Goal: Task Accomplishment & Management: Use online tool/utility

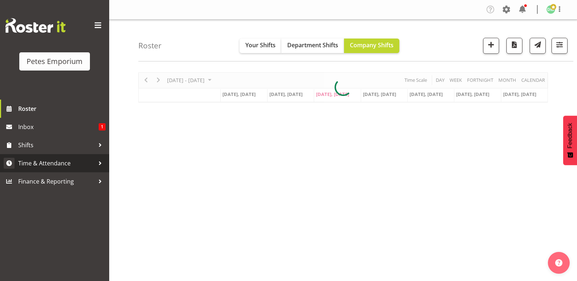
click at [67, 165] on span "Time & Attendance" at bounding box center [56, 163] width 76 height 11
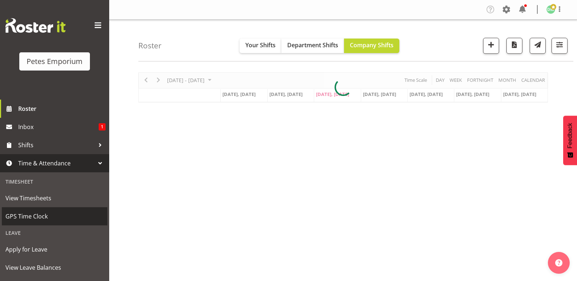
click at [48, 218] on span "GPS Time Clock" at bounding box center [54, 216] width 98 height 11
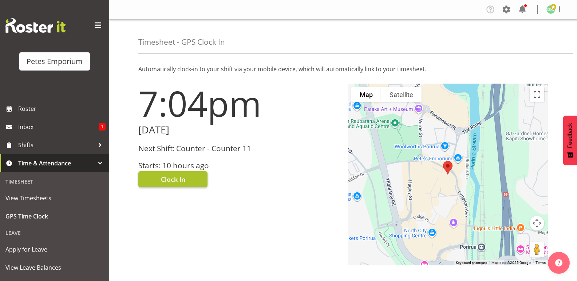
click at [179, 175] on span "Clock In" at bounding box center [173, 179] width 24 height 9
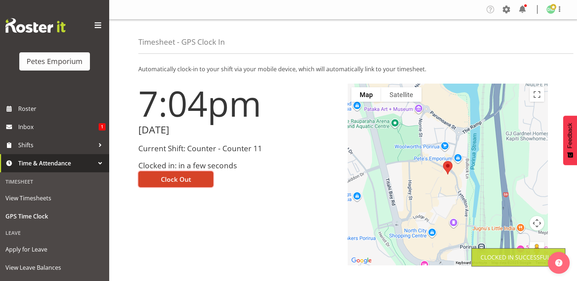
click at [183, 175] on span "Clock Out" at bounding box center [176, 179] width 30 height 9
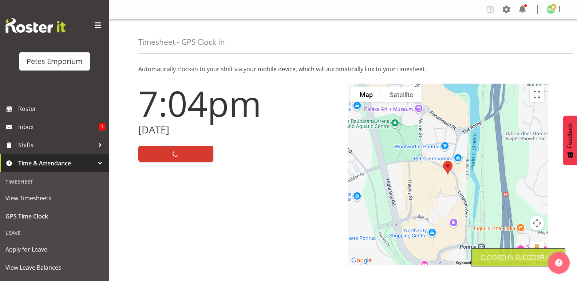
click at [538, 18] on div "Tasks Jobs Employees Profile Log Out" at bounding box center [343, 10] width 468 height 20
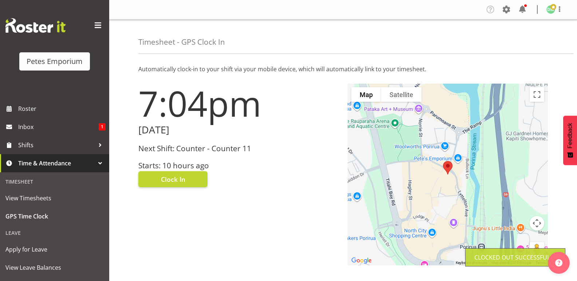
click at [551, 9] on span at bounding box center [553, 7] width 6 height 6
click at [522, 38] on link "Log Out" at bounding box center [529, 38] width 70 height 13
